Goal: Task Accomplishment & Management: Manage account settings

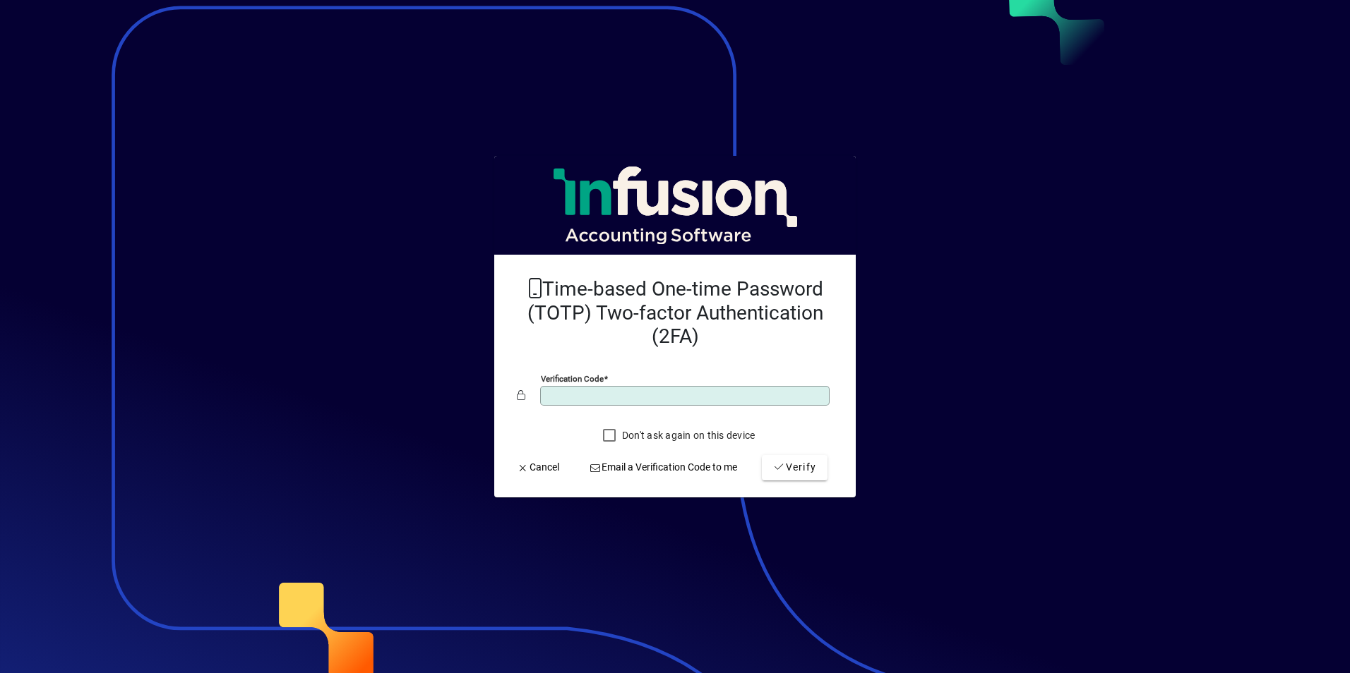
type input "******"
click at [762, 455] on button "Verify" at bounding box center [795, 467] width 66 height 25
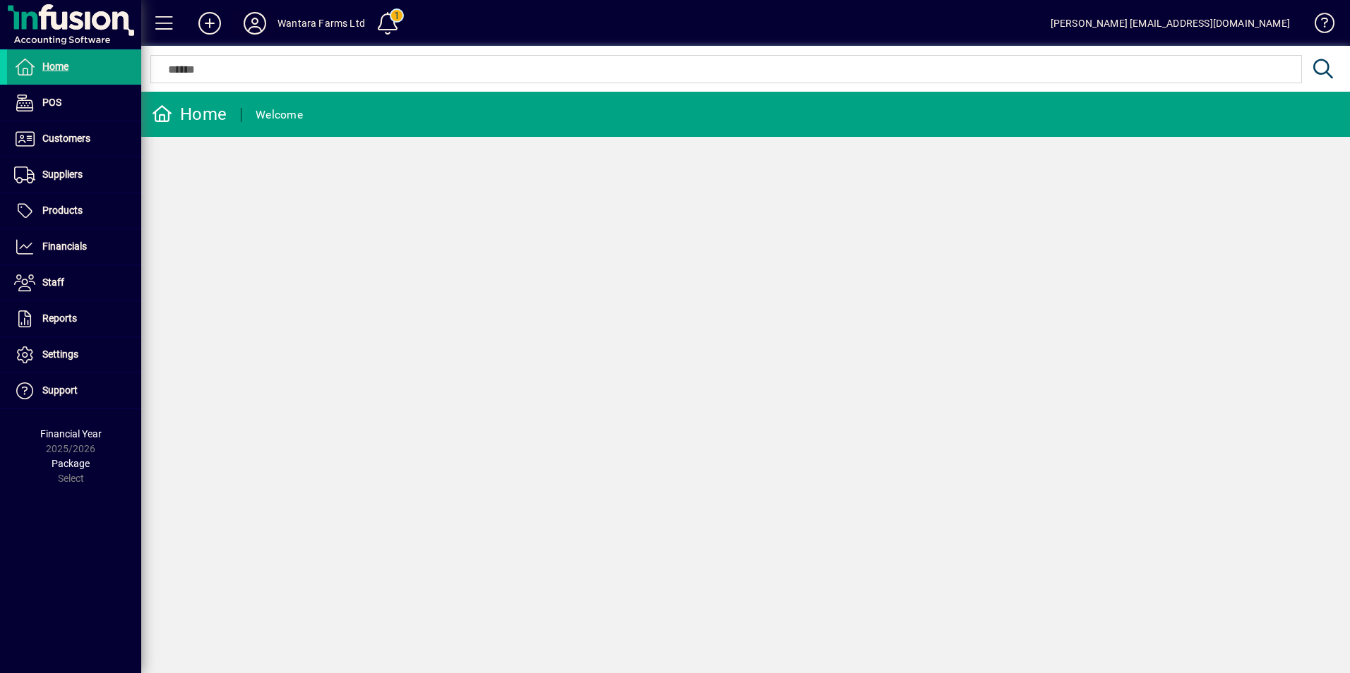
click at [262, 25] on icon at bounding box center [255, 23] width 28 height 23
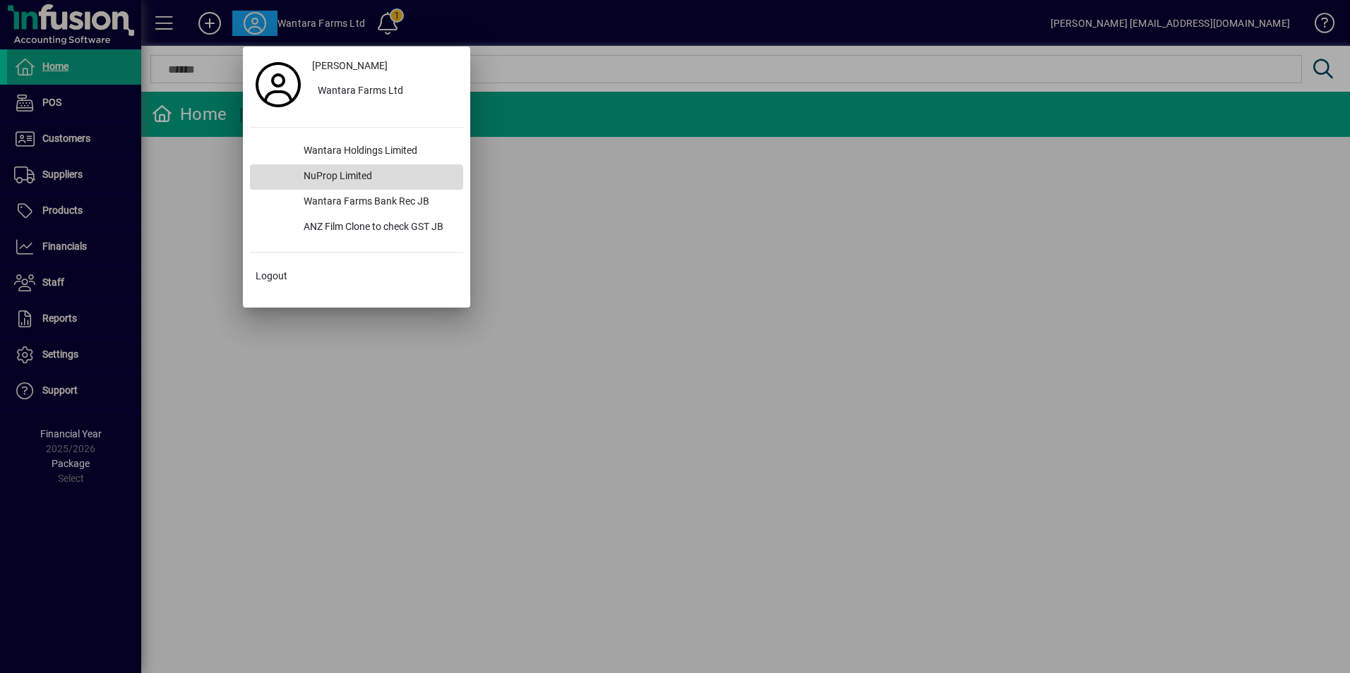
click at [322, 170] on div "NuProp Limited" at bounding box center [377, 176] width 171 height 25
